Goal: Information Seeking & Learning: Learn about a topic

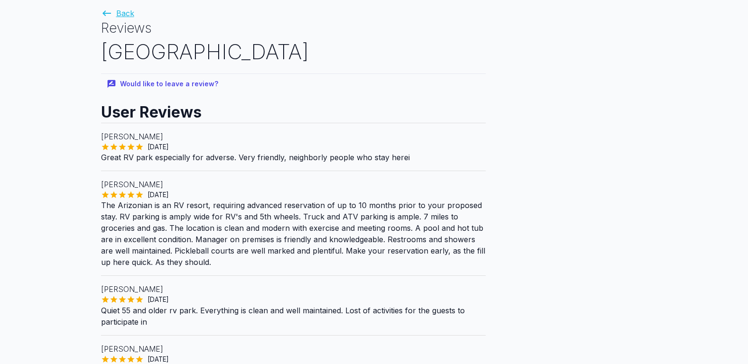
click at [114, 13] on link "Back" at bounding box center [117, 13] width 33 height 9
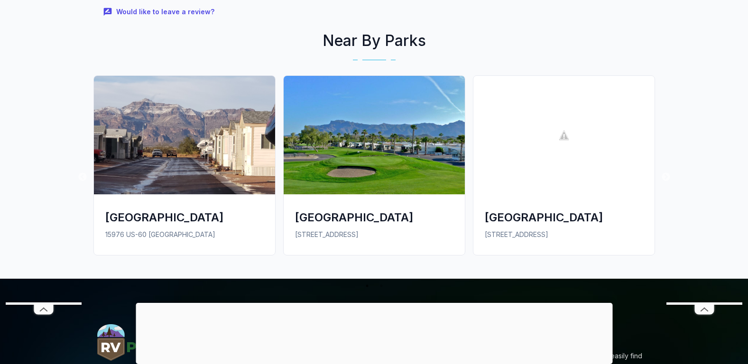
scroll to position [1469, 0]
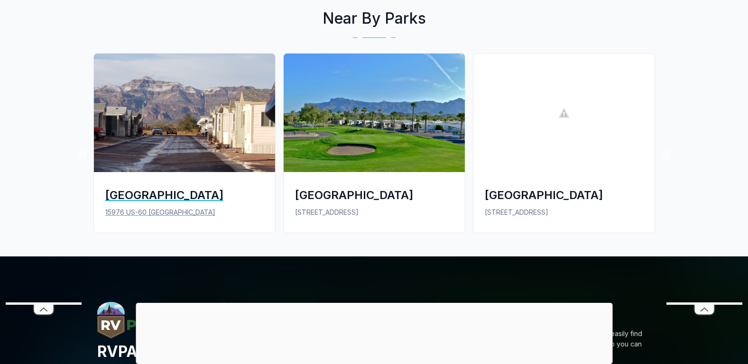
click at [161, 187] on div "[GEOGRAPHIC_DATA]" at bounding box center [184, 195] width 158 height 16
